Goal: Information Seeking & Learning: Learn about a topic

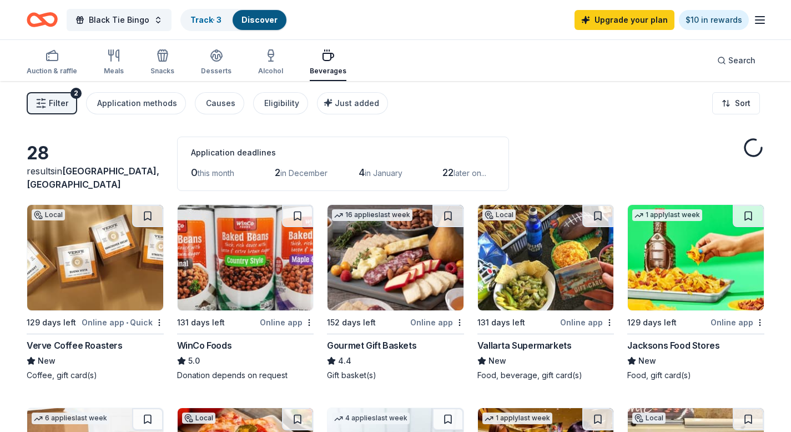
scroll to position [257, 0]
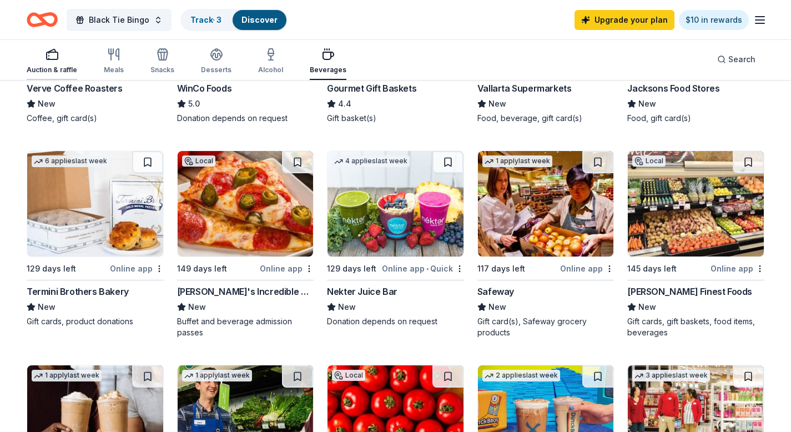
click at [52, 61] on div "Auction & raffle" at bounding box center [52, 61] width 51 height 27
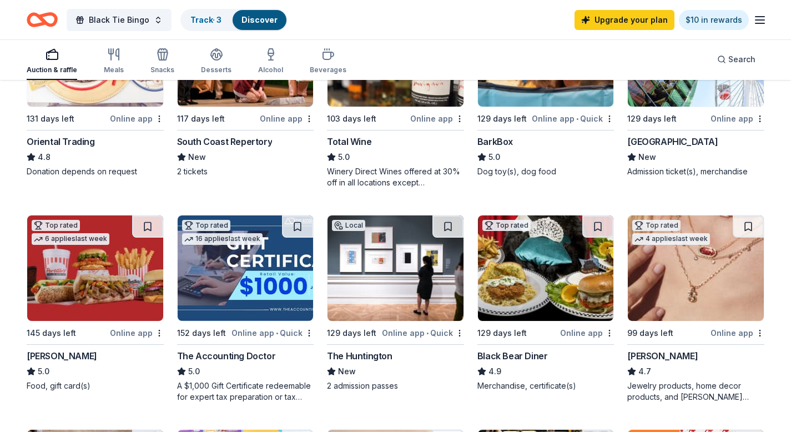
scroll to position [412, 0]
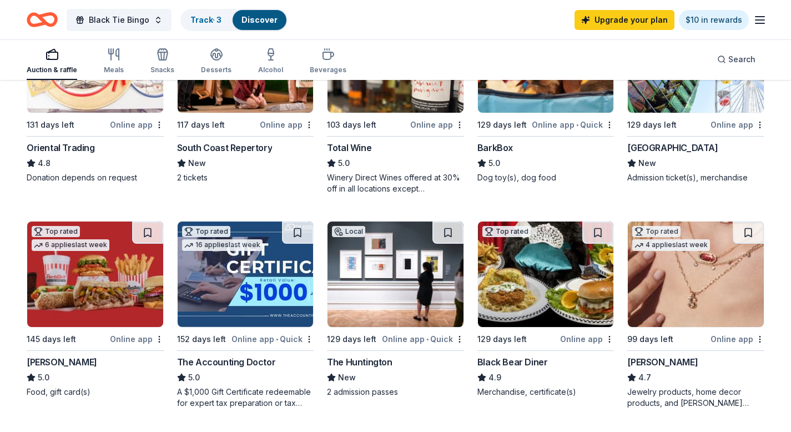
click at [0, 431] on div "319 results in [GEOGRAPHIC_DATA], [GEOGRAPHIC_DATA] Application deadlines 0 thi…" at bounding box center [395, 381] width 791 height 1425
click at [9, 416] on div "319 results in [GEOGRAPHIC_DATA], [GEOGRAPHIC_DATA] Application deadlines 0 thi…" at bounding box center [395, 381] width 791 height 1425
click at [258, 431] on div "Top rated 2 applies last week 138 days left Online app • Quick [GEOGRAPHIC_DATA…" at bounding box center [396, 207] width 738 height 830
click at [317, 431] on div "Top rated 2 applies last week 138 days left Online app • Quick [GEOGRAPHIC_DATA…" at bounding box center [396, 207] width 738 height 830
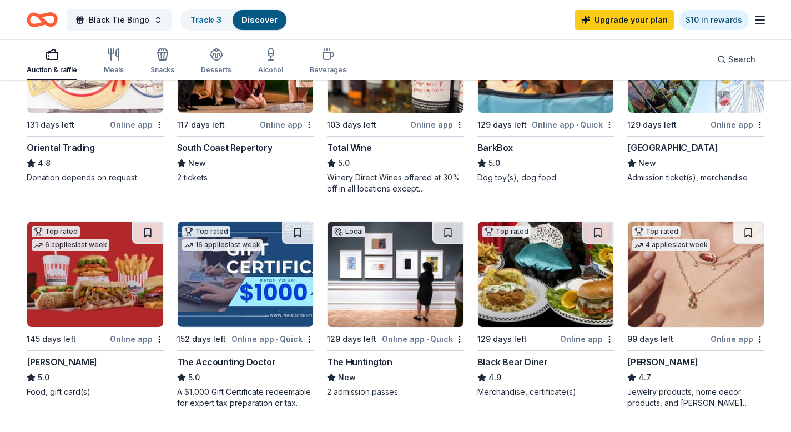
click at [83, 429] on div "Top rated 2 applies last week 138 days left Online app • Quick [GEOGRAPHIC_DATA…" at bounding box center [396, 207] width 738 height 830
click at [47, 59] on rect "button" at bounding box center [52, 55] width 11 height 7
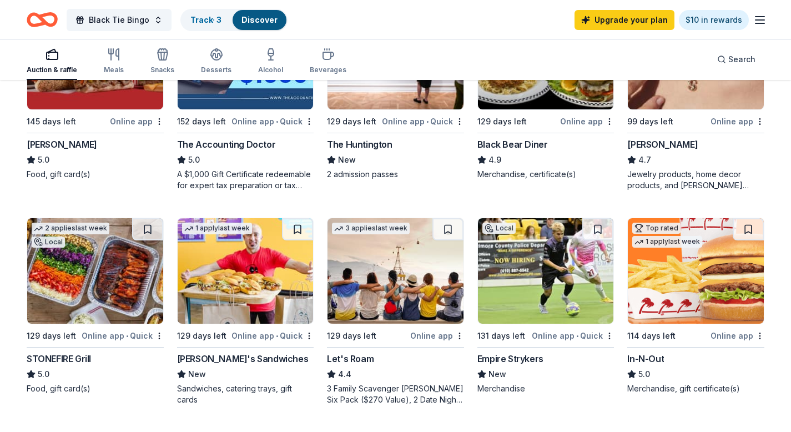
scroll to position [628, 0]
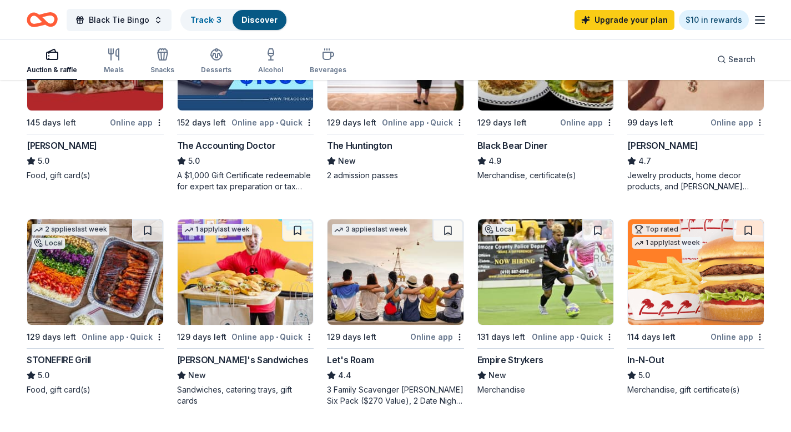
click at [78, 426] on div "319 results in [GEOGRAPHIC_DATA], [GEOGRAPHIC_DATA] Application deadlines 0 thi…" at bounding box center [396, 146] width 738 height 1277
click at [209, 359] on div "[PERSON_NAME]'s Sandwiches" at bounding box center [243, 359] width 132 height 13
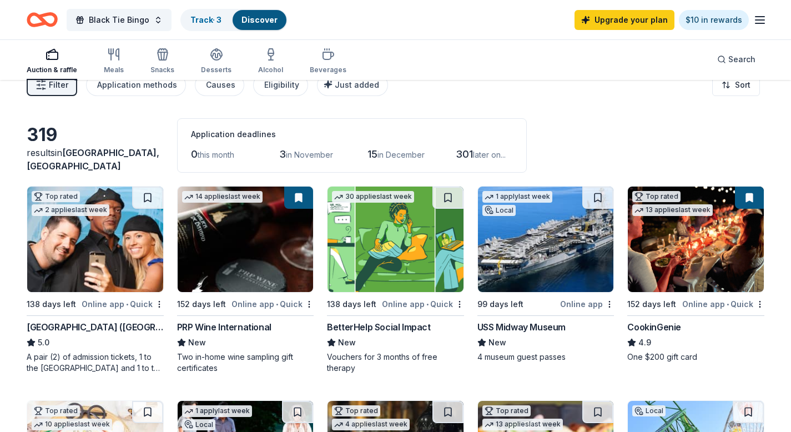
scroll to position [0, 0]
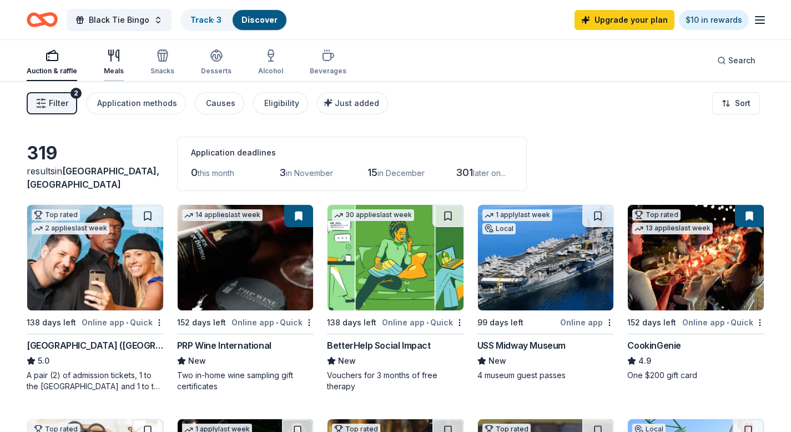
click at [113, 54] on icon "button" at bounding box center [113, 55] width 13 height 13
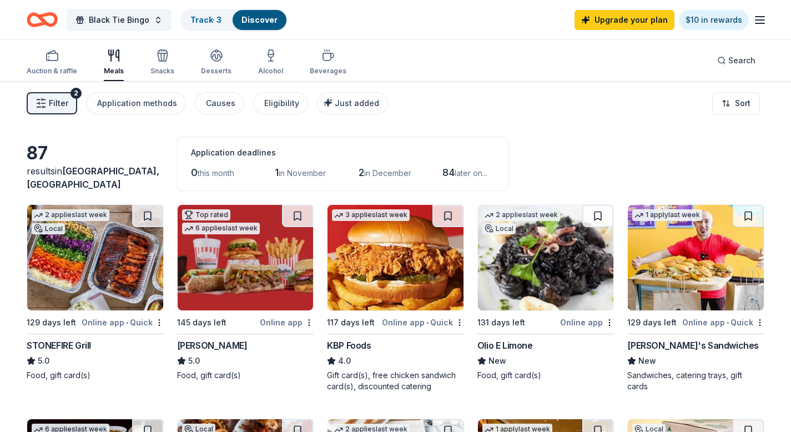
click at [349, 345] on div "KBP Foods" at bounding box center [349, 345] width 44 height 13
click at [499, 345] on div "Olio E Limone" at bounding box center [505, 345] width 56 height 13
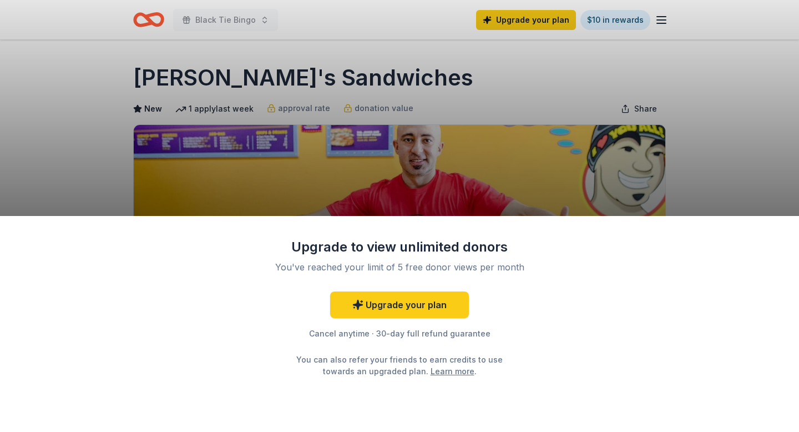
click at [517, 90] on div "Upgrade to view unlimited donors You've reached your limit of 5 free donor view…" at bounding box center [399, 216] width 799 height 432
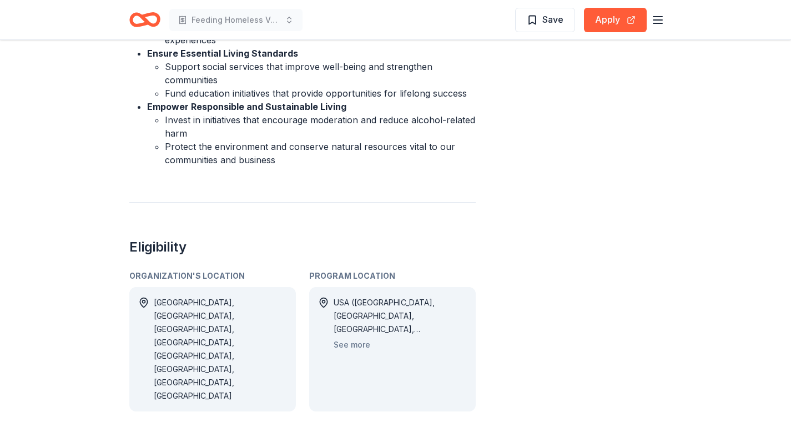
scroll to position [531, 0]
